Goal: Register for event/course

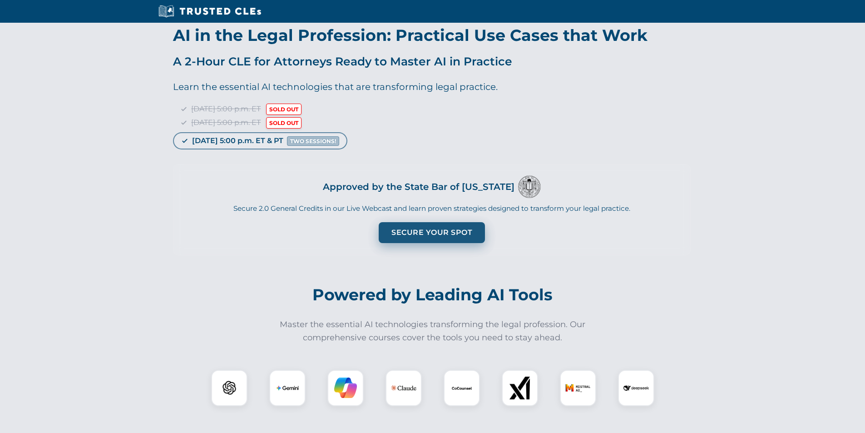
click at [427, 232] on button "Secure Your Spot" at bounding box center [432, 232] width 106 height 21
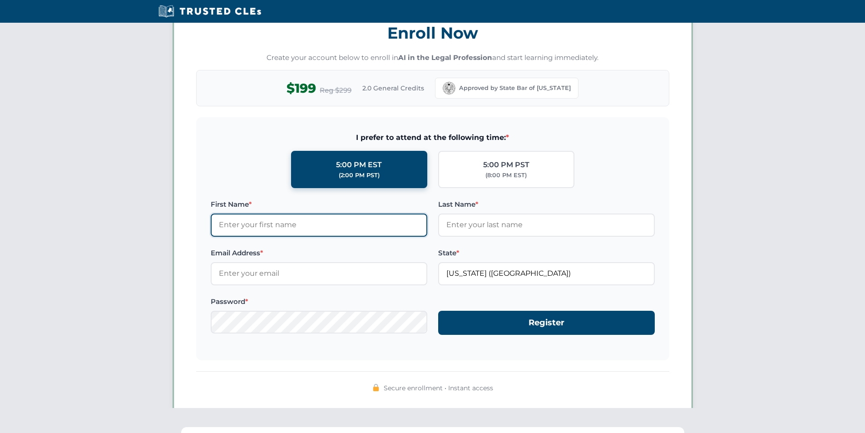
click at [287, 224] on input "First Name *" at bounding box center [319, 224] width 217 height 23
type input "test"
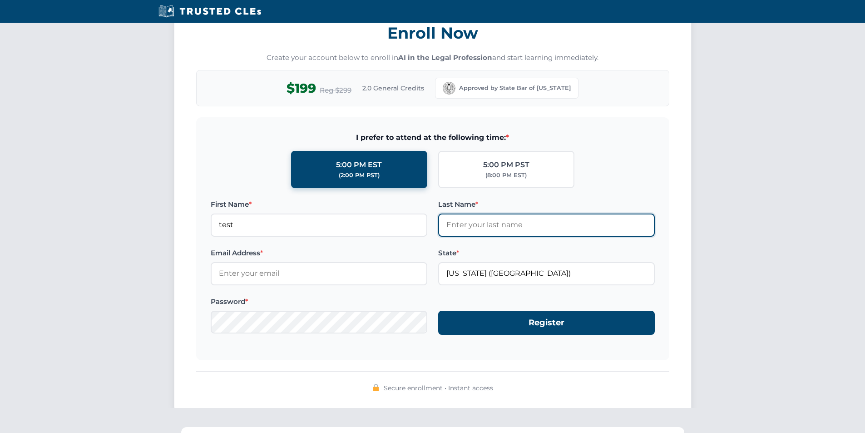
click at [470, 227] on input "Last Name *" at bounding box center [546, 224] width 217 height 23
type input "test"
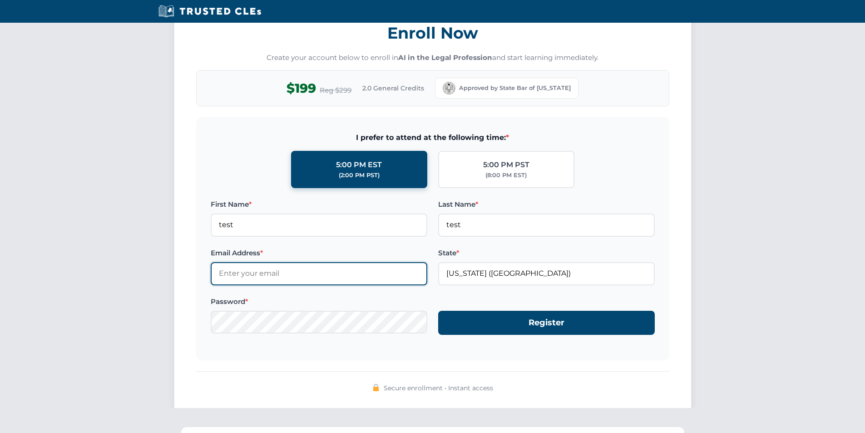
click at [281, 277] on input "Email Address *" at bounding box center [319, 273] width 217 height 23
type input "test49@test.com"
click at [198, 361] on div "Enroll Now Create your account below to enroll in AI in the Legal Profession an…" at bounding box center [433, 206] width 518 height 412
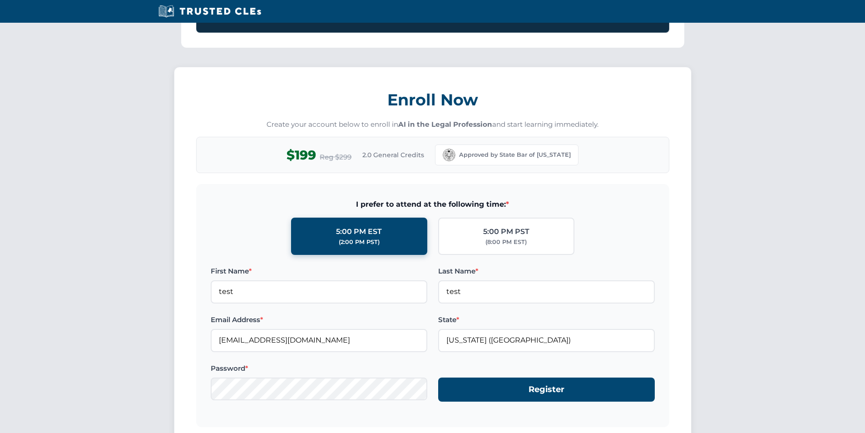
scroll to position [726, 0]
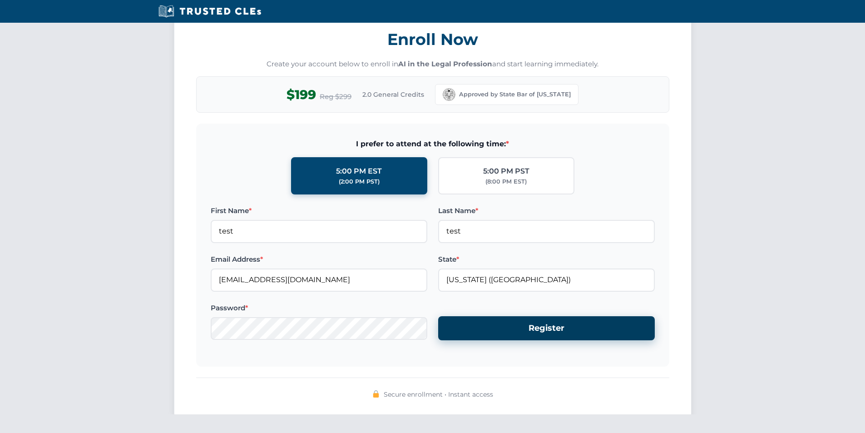
click at [495, 326] on button "Register" at bounding box center [546, 328] width 217 height 24
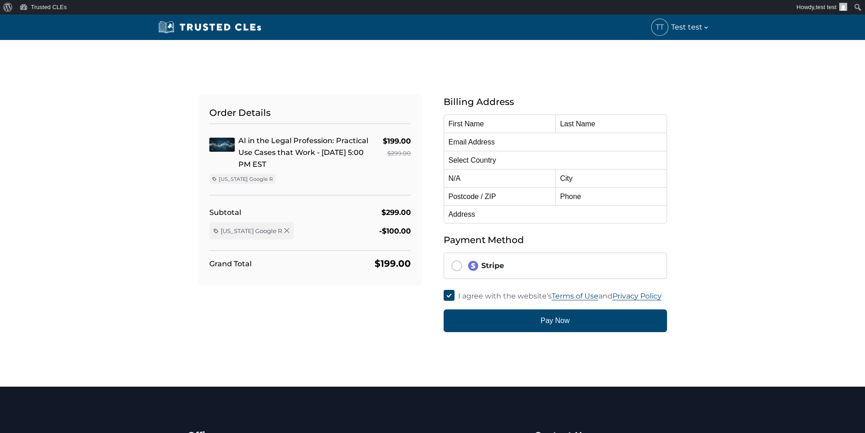
type input "test"
type input "test49@test.com"
select select "[GEOGRAPHIC_DATA]"
radio input "true"
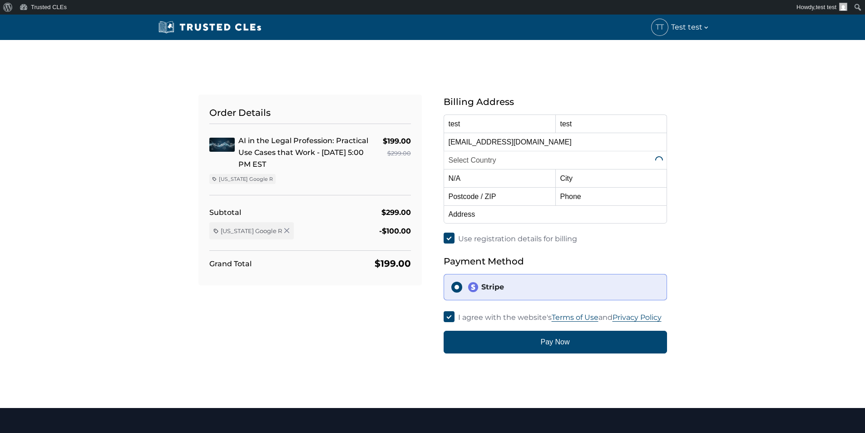
select select "[US_STATE]"
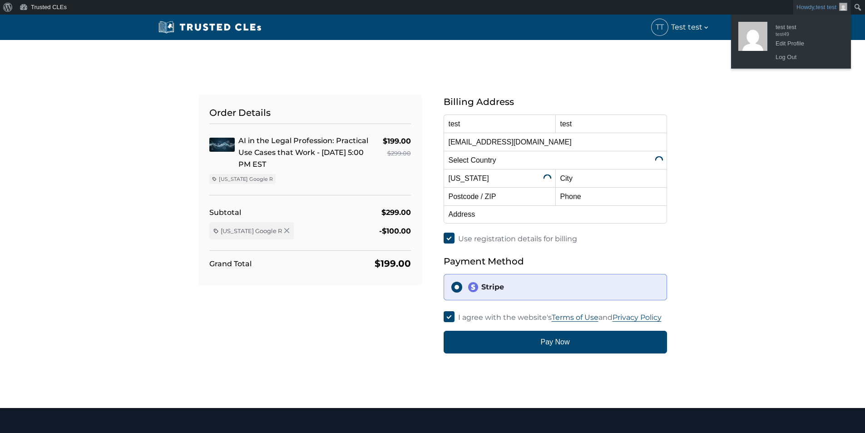
click at [843, 7] on img "Toolbar" at bounding box center [843, 7] width 8 height 8
click at [788, 54] on link "Log Out" at bounding box center [807, 57] width 73 height 12
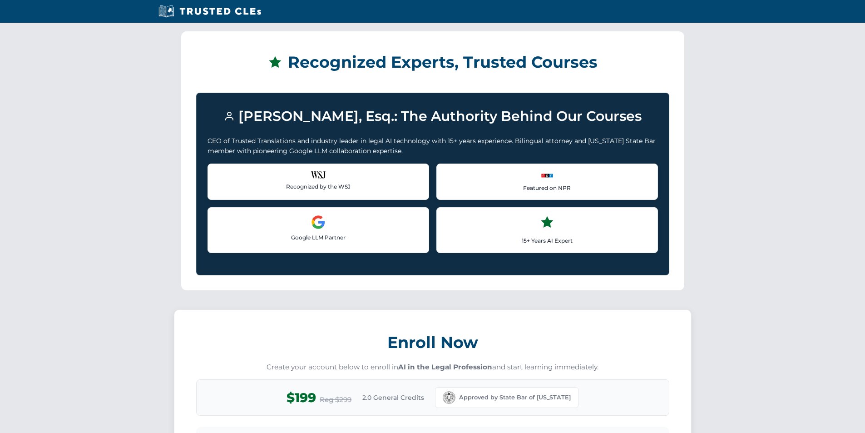
scroll to position [787, 0]
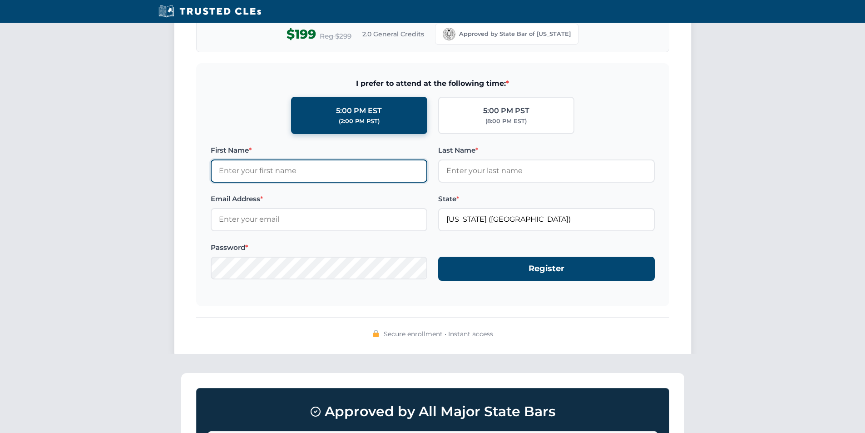
click at [282, 170] on input "First Name *" at bounding box center [319, 170] width 217 height 23
type input "test"
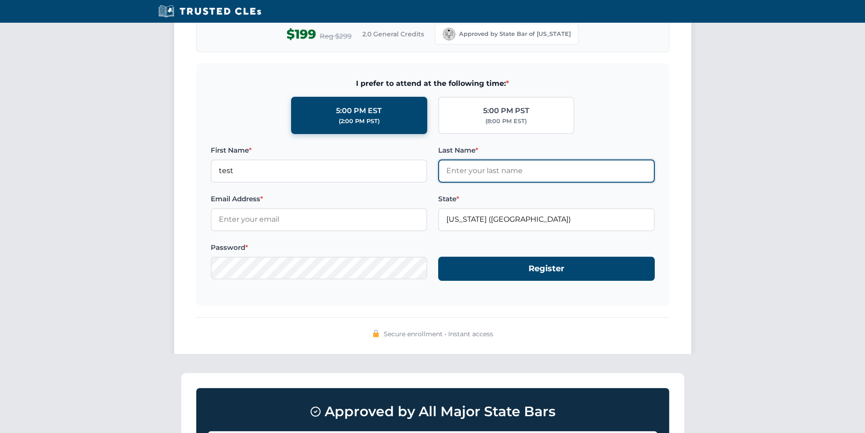
click at [490, 177] on input "Last Name *" at bounding box center [546, 170] width 217 height 23
type input "test"
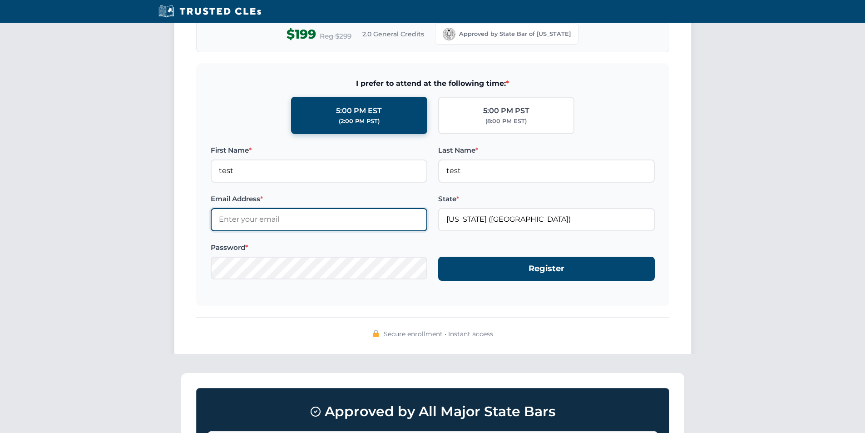
click at [312, 216] on input "Email Address *" at bounding box center [319, 219] width 217 height 23
type input "[EMAIL_ADDRESS][DOMAIN_NAME]"
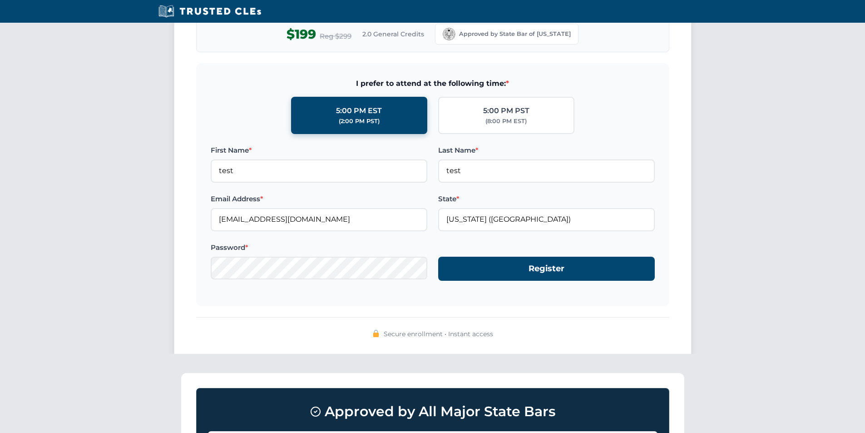
click at [203, 302] on form "I prefer to attend at the following time: * 5:00 PM EST (2:00 PM PST) 5:00 PM P…" at bounding box center [432, 184] width 473 height 242
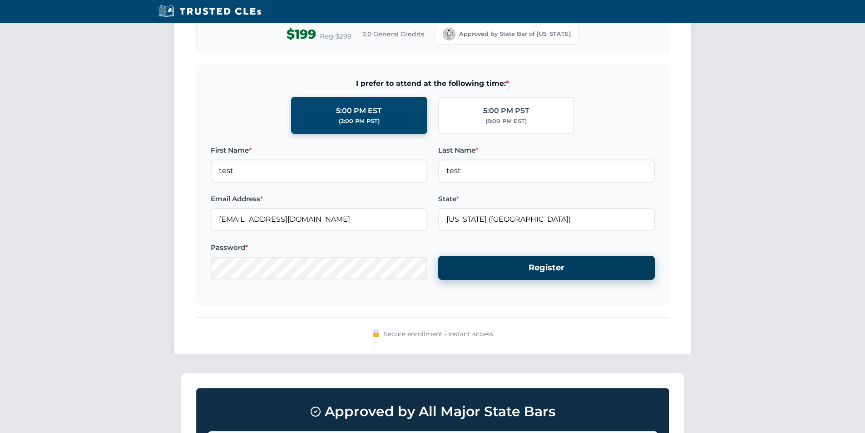
click at [555, 272] on button "Register" at bounding box center [546, 268] width 217 height 24
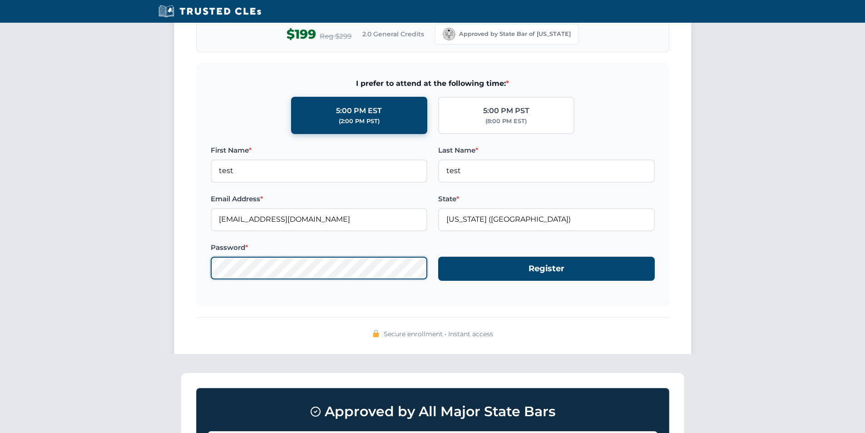
click at [33, 261] on div "Enroll Now Create your account below to enroll in AI in the Legal Profession an…" at bounding box center [432, 159] width 865 height 426
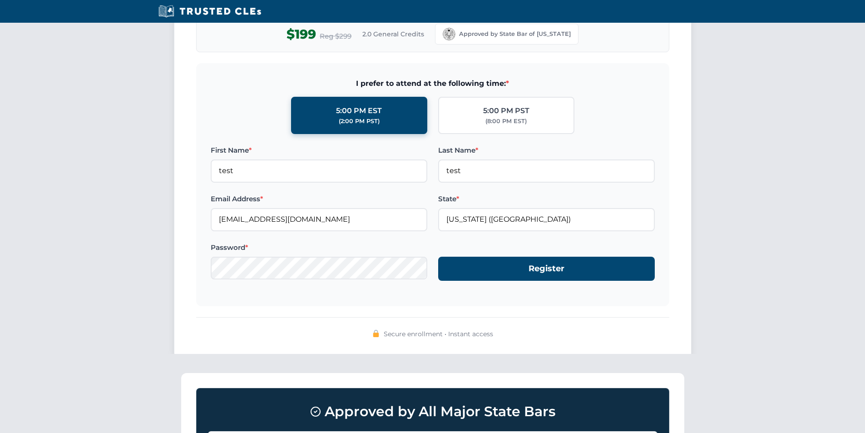
click at [84, 318] on div "Enroll Now Create your account below to enroll in AI in the Legal Profession an…" at bounding box center [432, 159] width 865 height 426
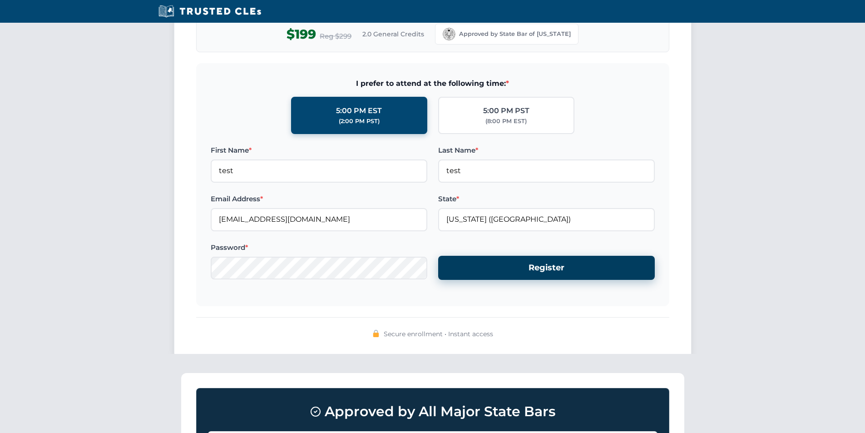
click at [515, 275] on button "Register" at bounding box center [546, 268] width 217 height 24
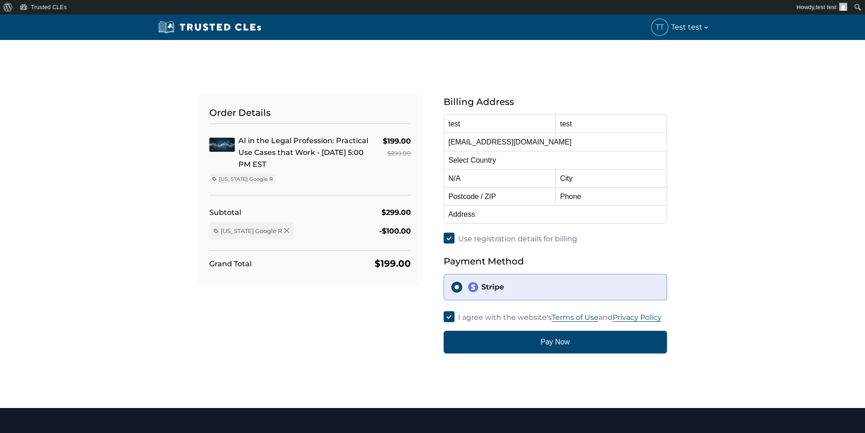
select select "[GEOGRAPHIC_DATA]"
select select "[US_STATE]"
click at [837, 8] on link "Howdy, test test" at bounding box center [822, 7] width 58 height 15
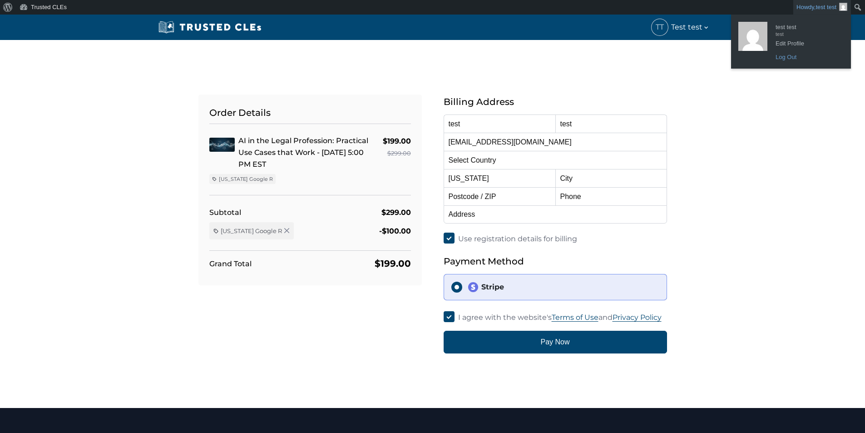
click at [786, 57] on link "Log Out" at bounding box center [807, 57] width 73 height 12
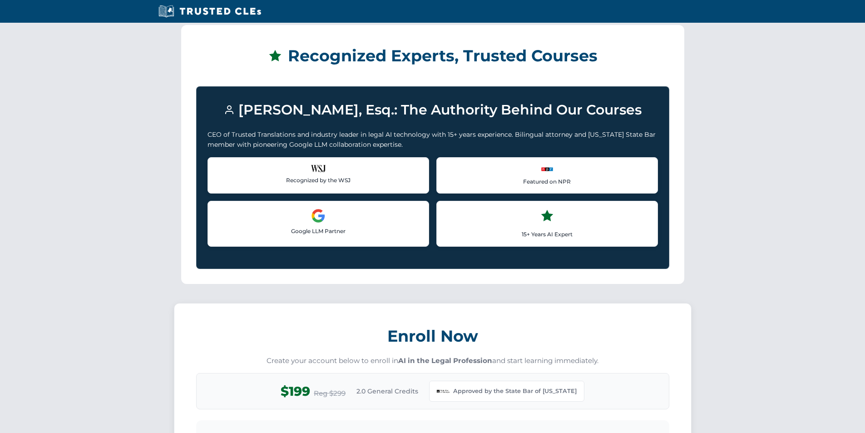
scroll to position [666, 0]
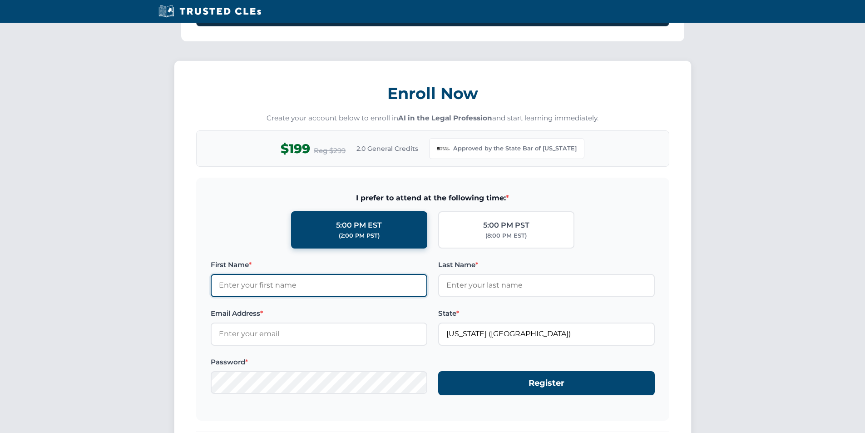
click at [277, 291] on input "First Name *" at bounding box center [319, 285] width 217 height 23
type input "test"
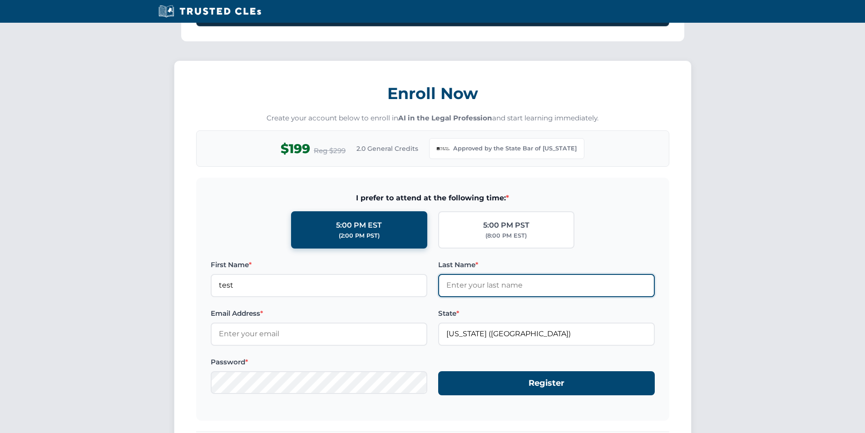
drag, startPoint x: 476, startPoint y: 285, endPoint x: 471, endPoint y: 287, distance: 5.9
click at [476, 285] on input "Last Name *" at bounding box center [546, 285] width 217 height 23
type input "test"
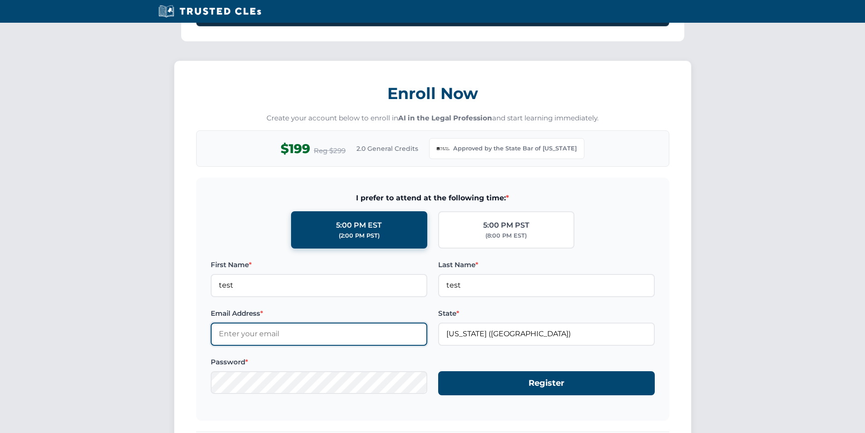
click at [301, 339] on input "Email Address *" at bounding box center [319, 333] width 217 height 23
click at [241, 334] on input "[EMAIL_ADDRESS][DOMAIN_NAME]" at bounding box center [319, 333] width 217 height 23
type input "[EMAIL_ADDRESS][DOMAIN_NAME]"
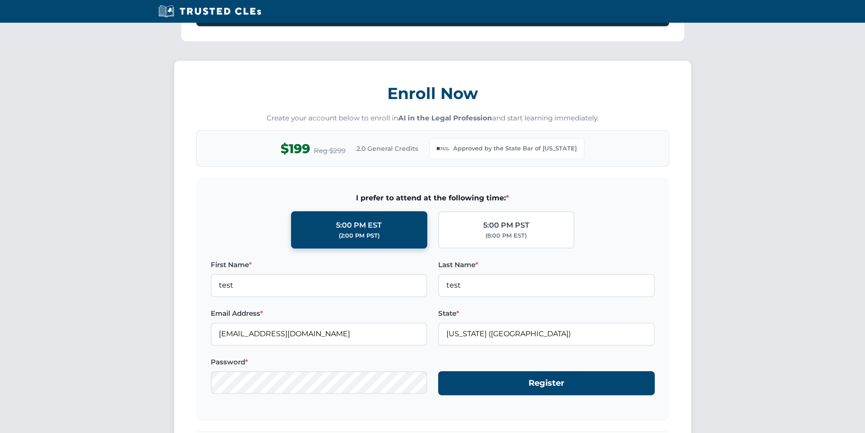
click at [369, 410] on form "I prefer to attend at the following time: * 5:00 PM EST (2:00 PM PST) 5:00 PM P…" at bounding box center [432, 299] width 473 height 242
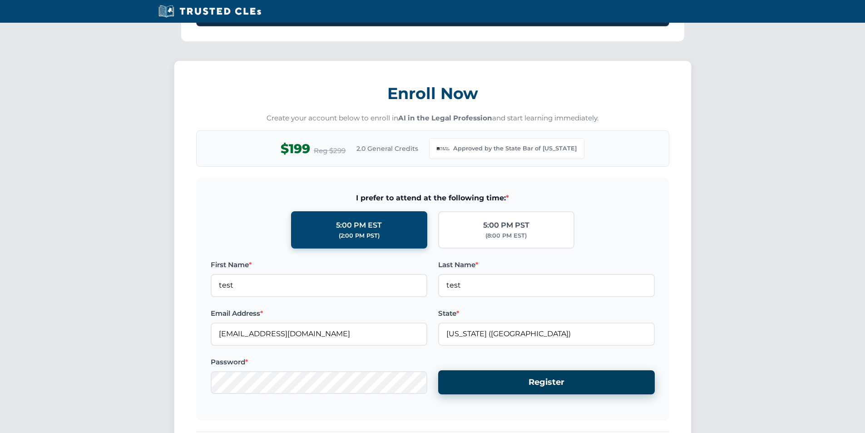
click at [505, 381] on button "Register" at bounding box center [546, 382] width 217 height 24
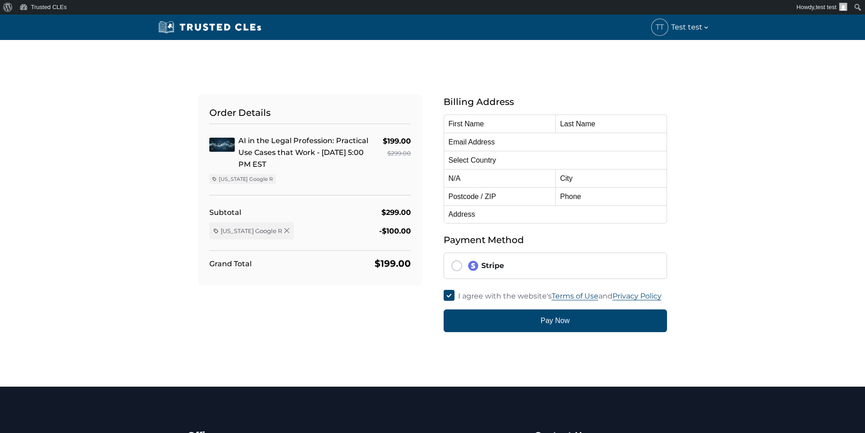
type input "test"
type input "[EMAIL_ADDRESS][DOMAIN_NAME]"
select select "[GEOGRAPHIC_DATA]"
radio input "true"
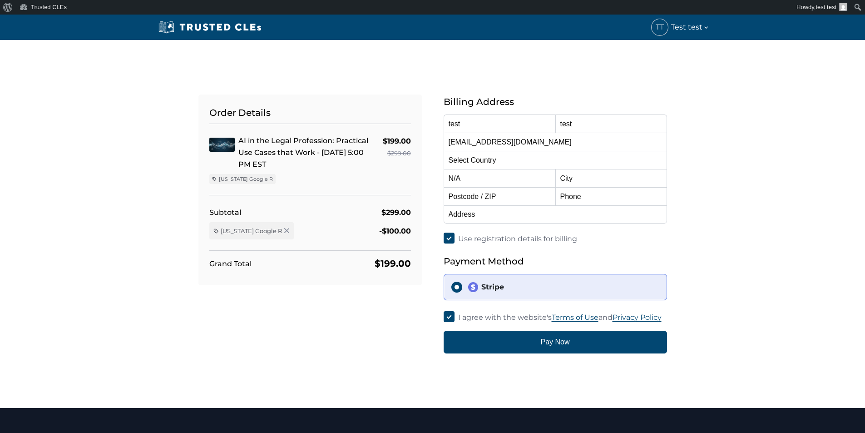
select select "[US_STATE]"
